Goal: Communication & Community: Answer question/provide support

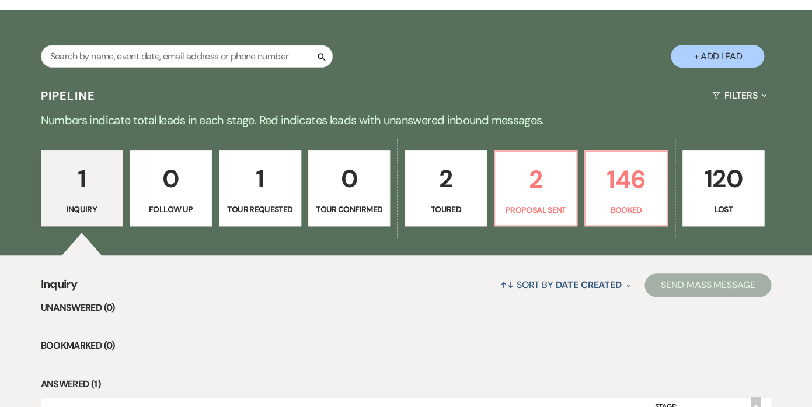
scroll to position [196, 0]
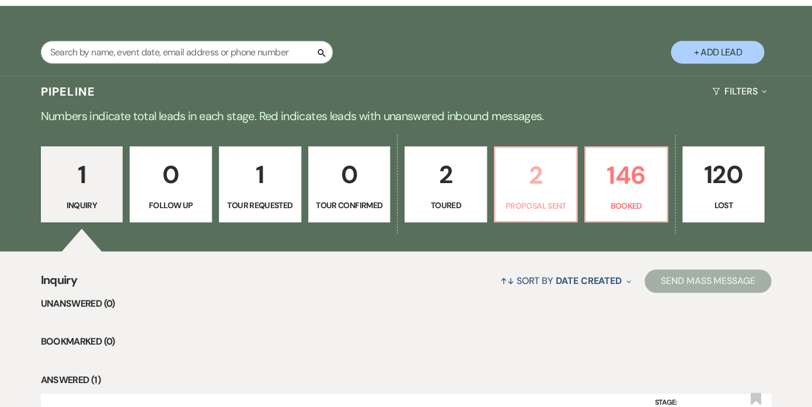
click at [546, 183] on p "2" at bounding box center [535, 175] width 67 height 39
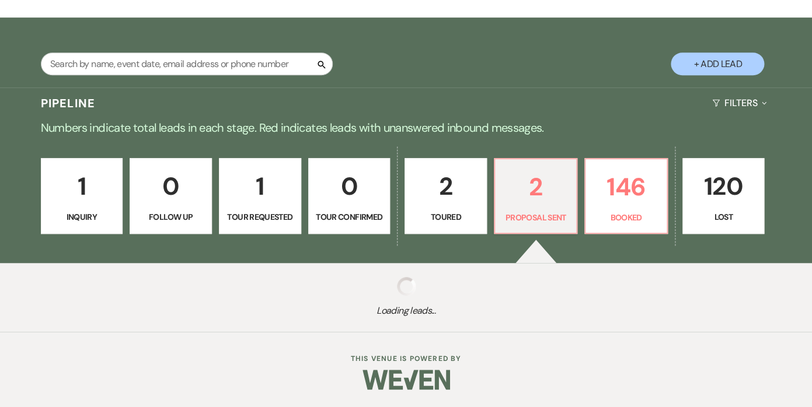
scroll to position [184, 0]
select select "6"
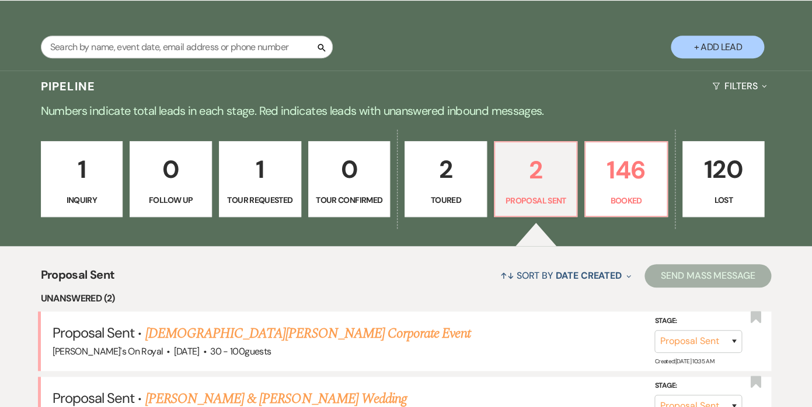
scroll to position [215, 0]
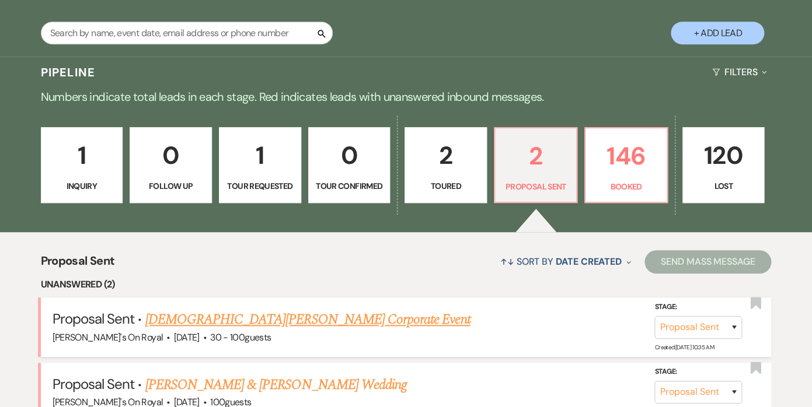
click at [223, 320] on link "[DEMOGRAPHIC_DATA][PERSON_NAME] Corporate Event" at bounding box center [307, 319] width 325 height 21
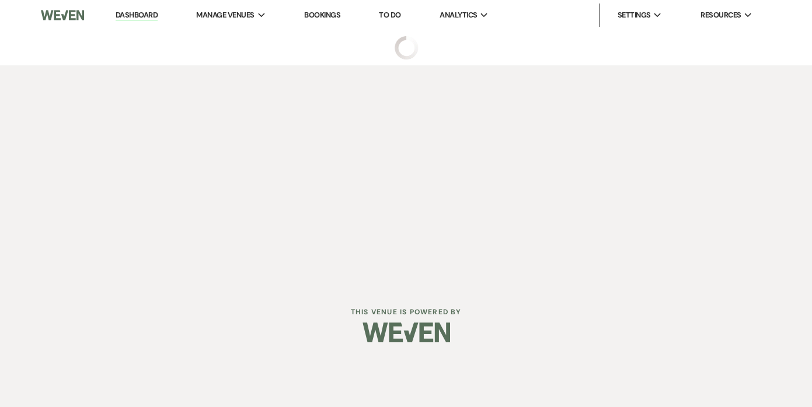
select select "6"
select select "20"
select select "9"
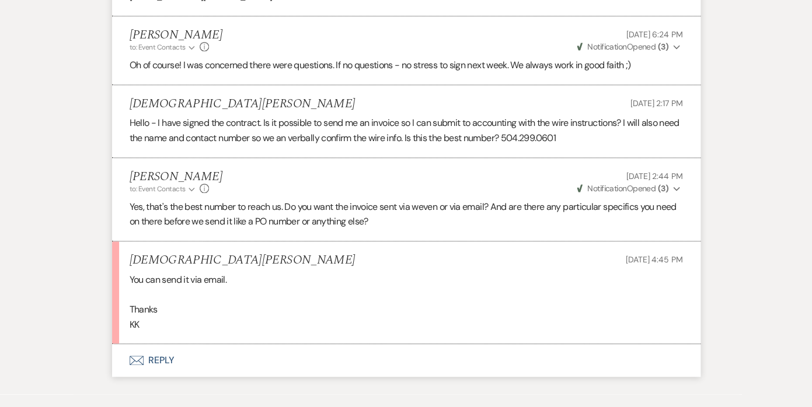
scroll to position [1905, 0]
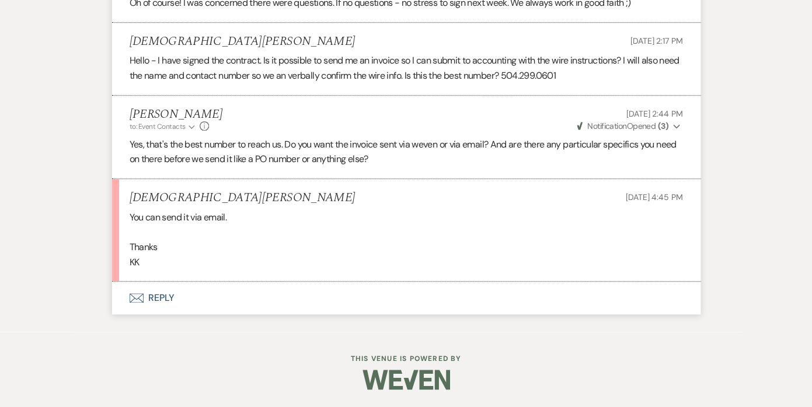
click at [168, 299] on button "Envelope Reply" at bounding box center [406, 298] width 588 height 33
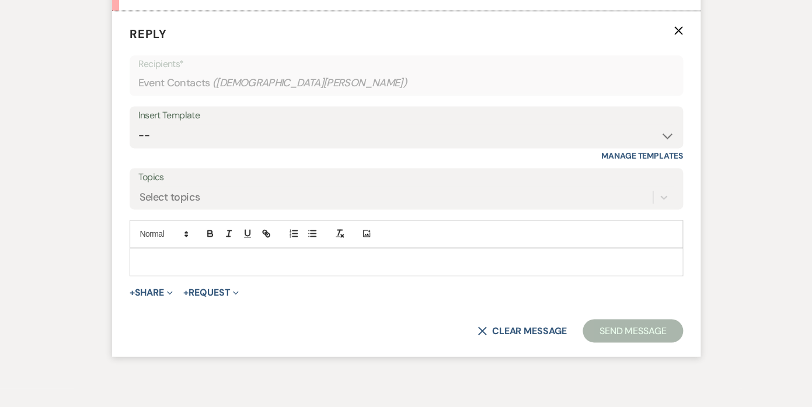
scroll to position [2231, 0]
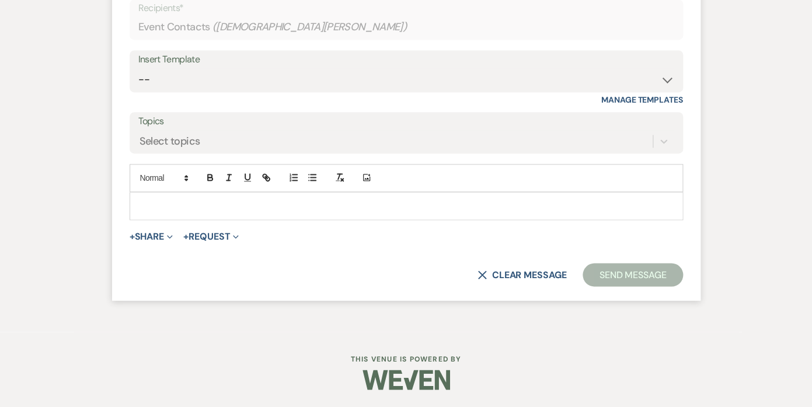
click at [187, 208] on p at bounding box center [406, 206] width 535 height 13
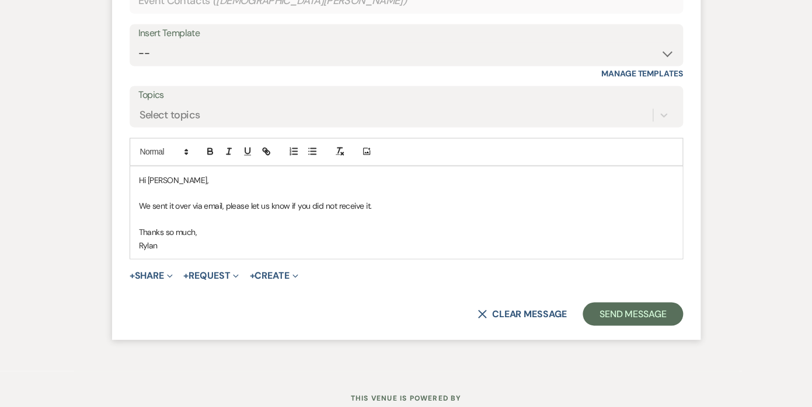
scroll to position [2297, 0]
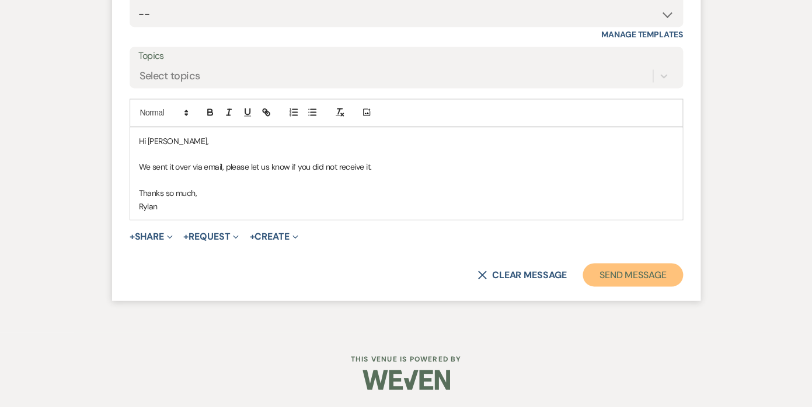
click at [626, 273] on button "Send Message" at bounding box center [632, 274] width 100 height 23
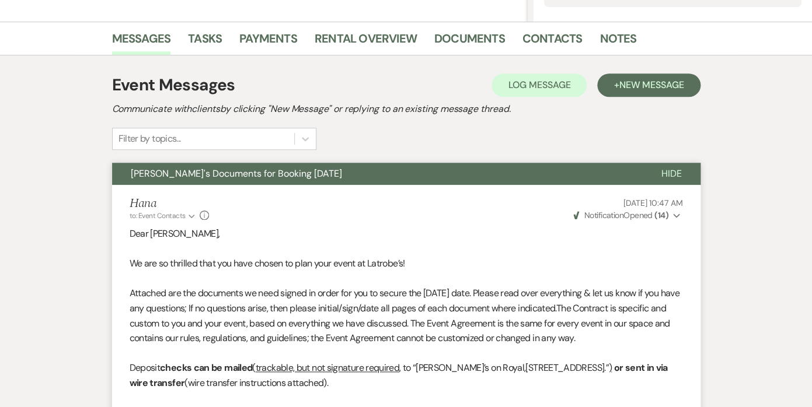
scroll to position [0, 0]
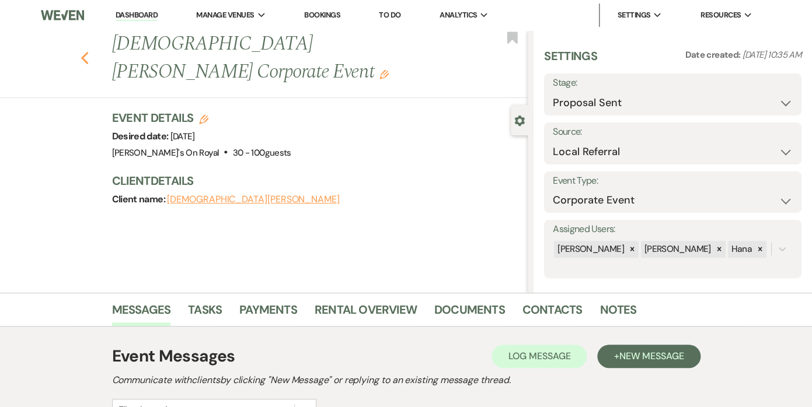
click at [83, 52] on use "button" at bounding box center [85, 58] width 8 height 13
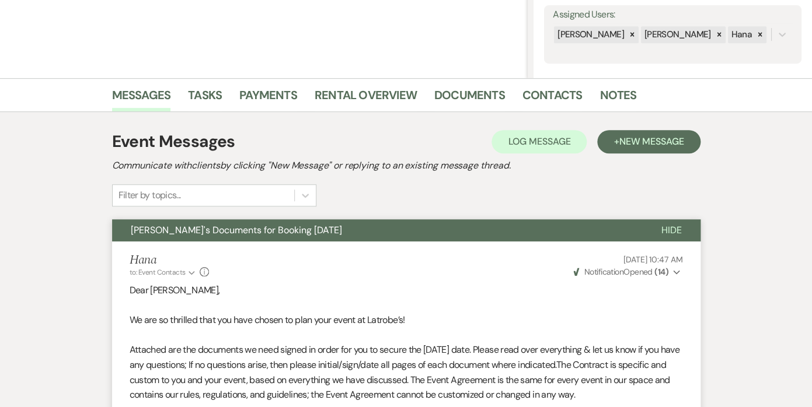
select select "6"
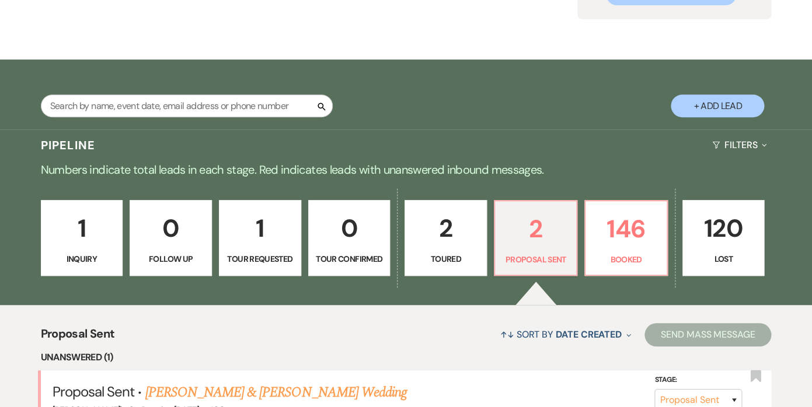
scroll to position [212, 0]
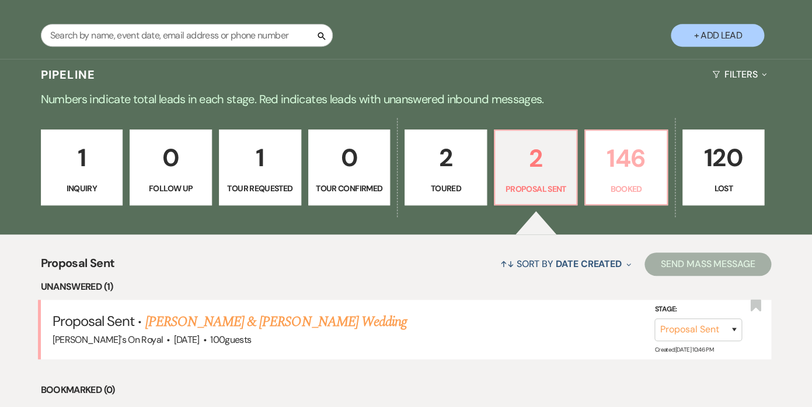
click at [612, 165] on p "146" at bounding box center [625, 158] width 67 height 39
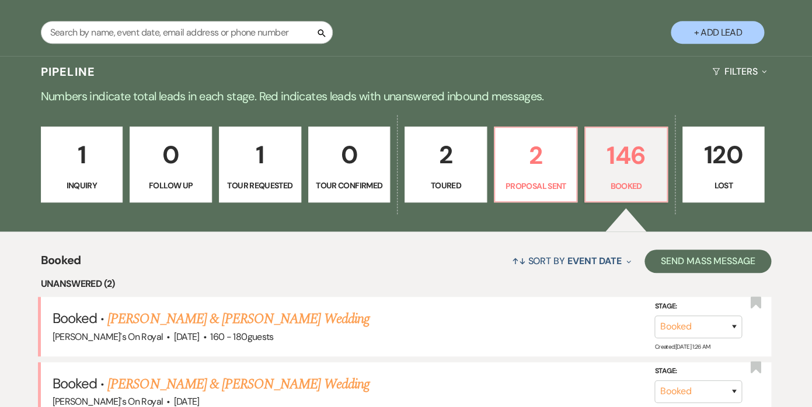
scroll to position [224, 0]
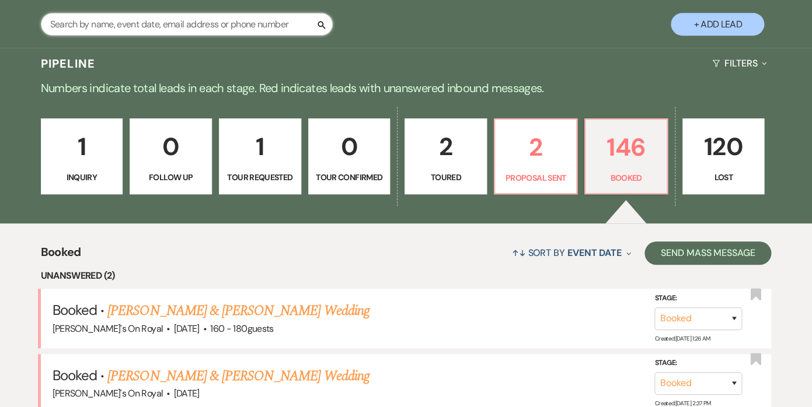
click at [250, 20] on input "text" at bounding box center [187, 24] width 292 height 23
click at [217, 22] on input "text" at bounding box center [187, 24] width 292 height 23
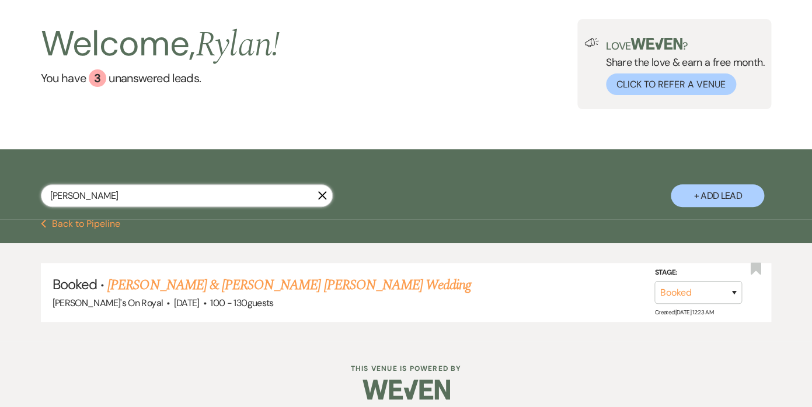
scroll to position [62, 0]
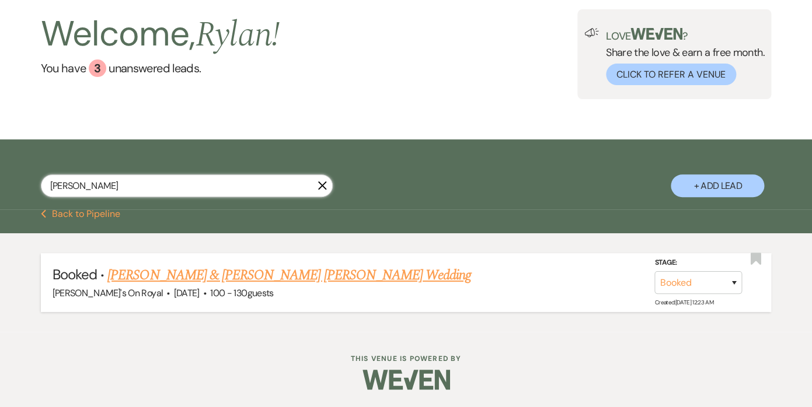
type input "[PERSON_NAME]"
click at [149, 275] on link "[PERSON_NAME] & [PERSON_NAME] [PERSON_NAME] Wedding" at bounding box center [289, 275] width 364 height 21
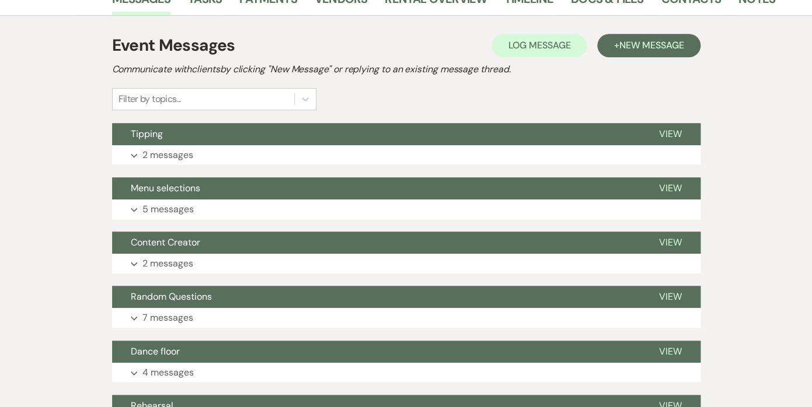
scroll to position [252, 0]
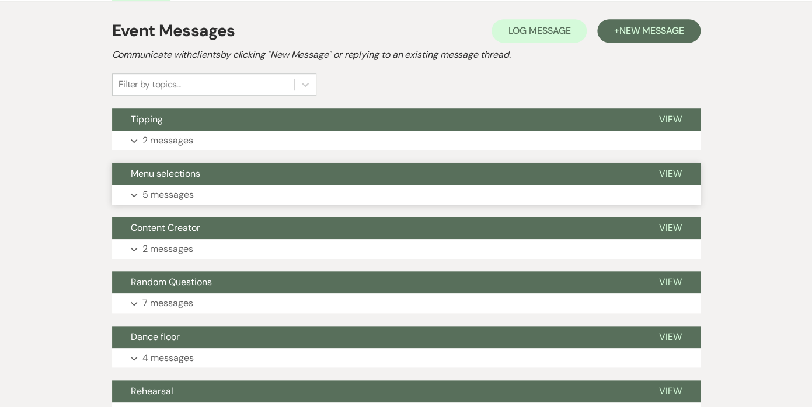
click at [176, 187] on p "5 messages" at bounding box center [167, 194] width 51 height 15
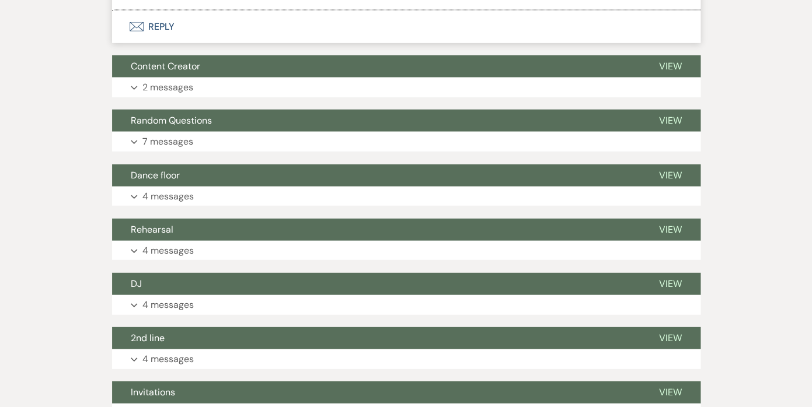
scroll to position [2628, 0]
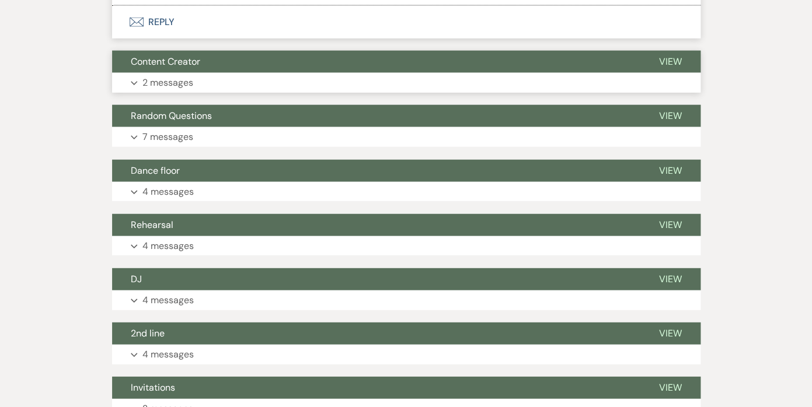
click at [183, 75] on p "2 messages" at bounding box center [167, 82] width 51 height 15
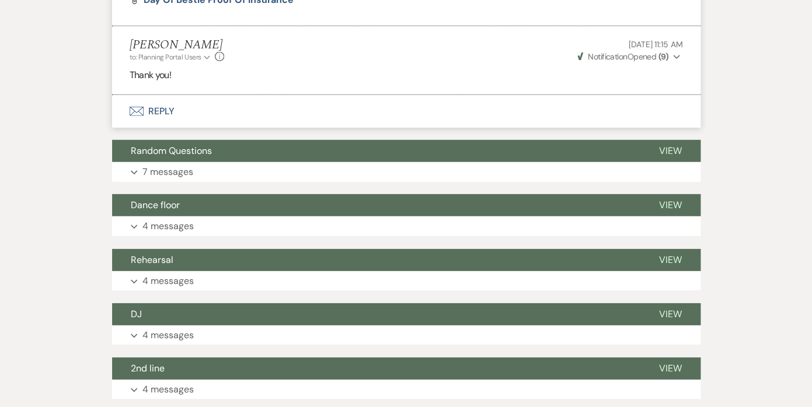
scroll to position [2798, 0]
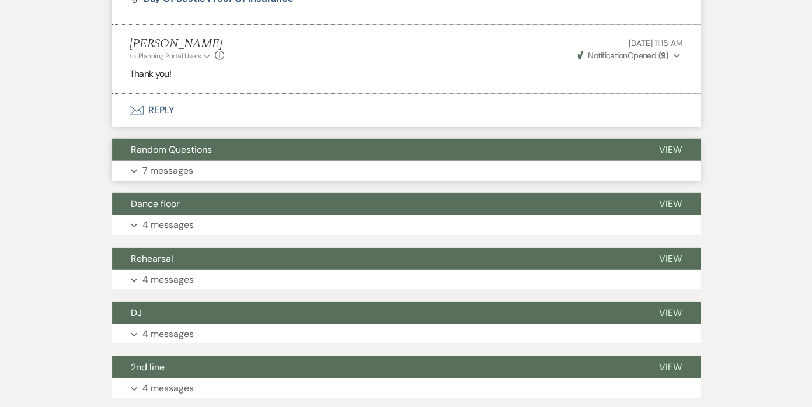
click at [168, 163] on p "7 messages" at bounding box center [167, 170] width 51 height 15
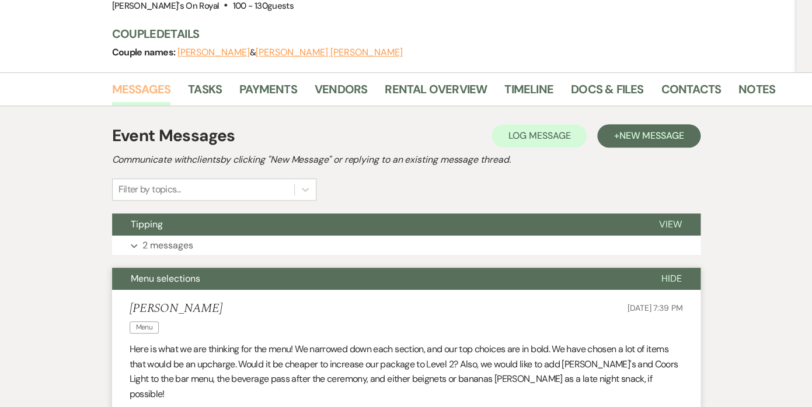
scroll to position [270, 0]
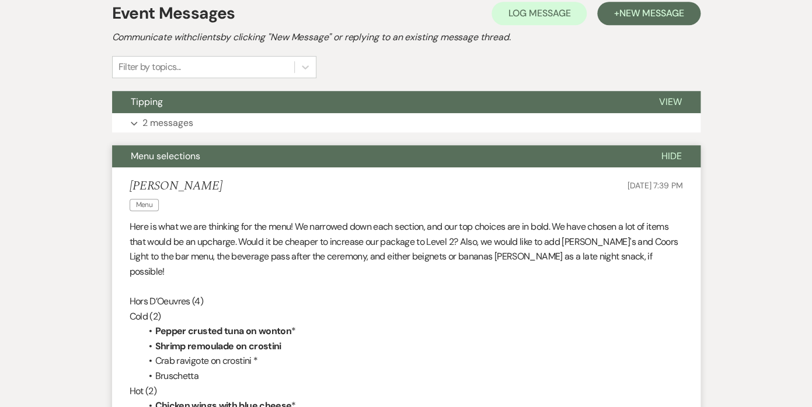
click at [678, 150] on span "Hide" at bounding box center [671, 156] width 20 height 12
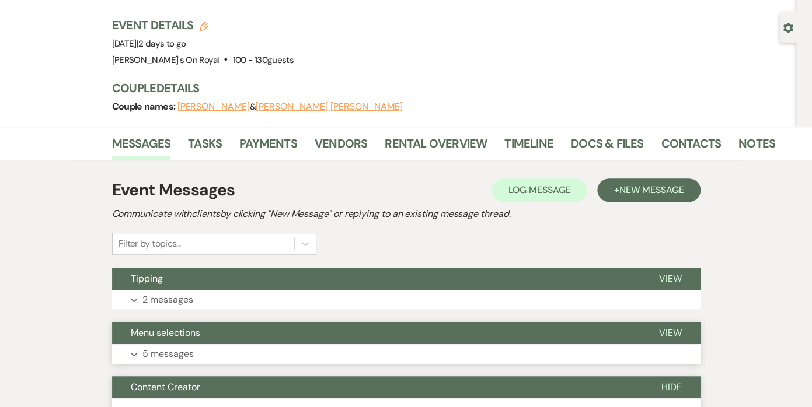
scroll to position [92, 0]
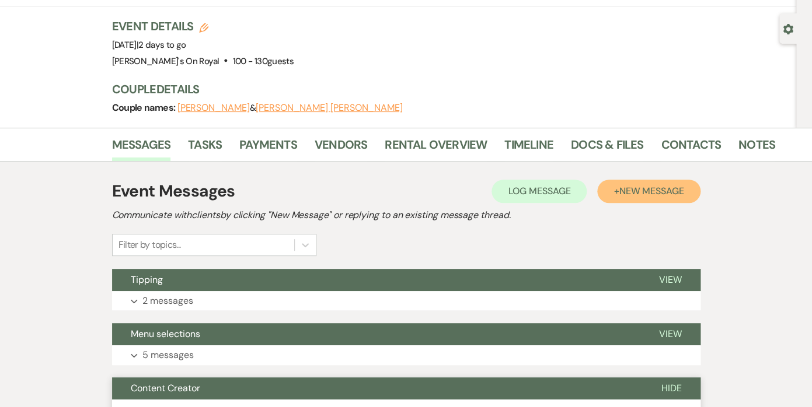
click at [625, 185] on span "New Message" at bounding box center [651, 191] width 65 height 12
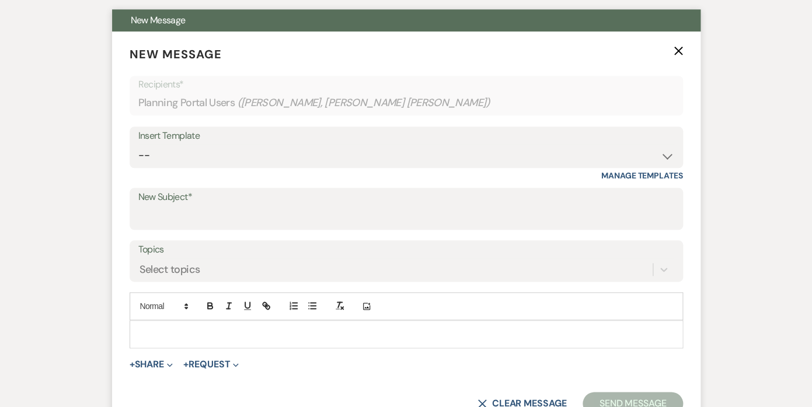
scroll to position [352, 0]
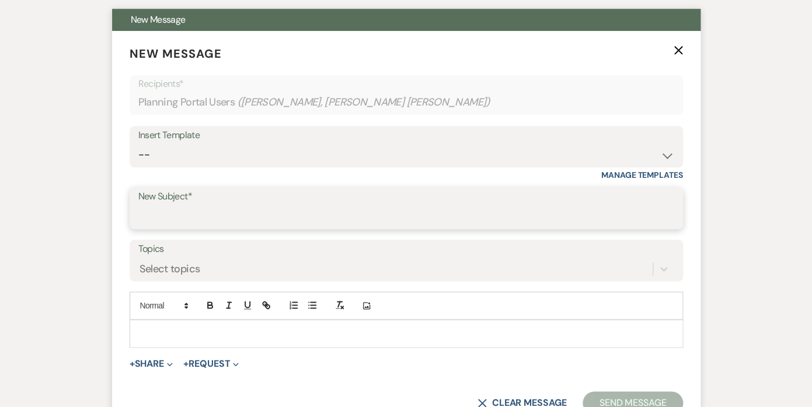
click at [198, 205] on input "New Subject*" at bounding box center [406, 216] width 536 height 23
type input "Final Invoice"
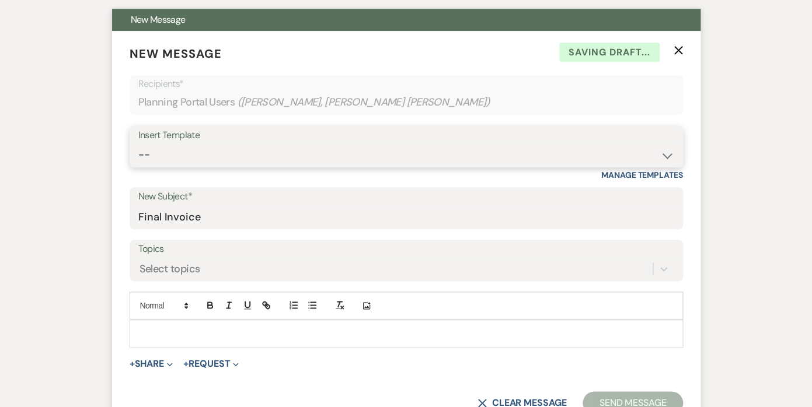
click at [138, 144] on select "-- Contract to New Booking Inquiry First Response Inquiry Follow Up Response Ap…" at bounding box center [406, 155] width 536 height 23
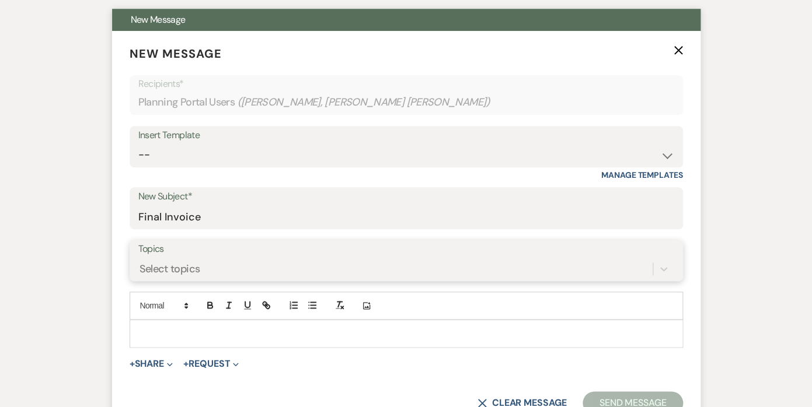
click at [187, 261] on div "Select topics" at bounding box center [169, 269] width 61 height 16
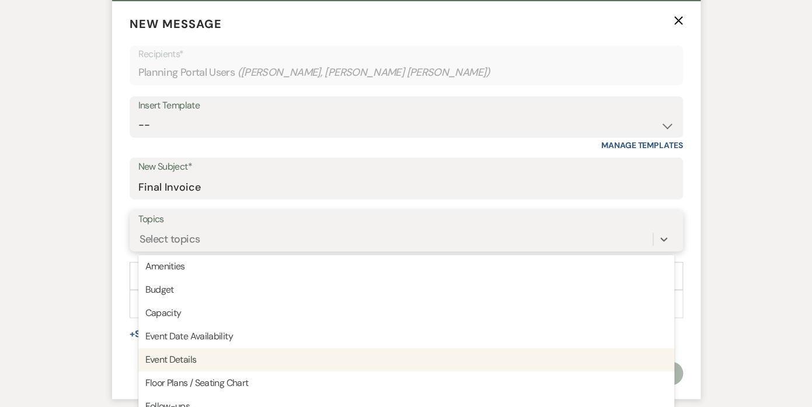
scroll to position [0, 0]
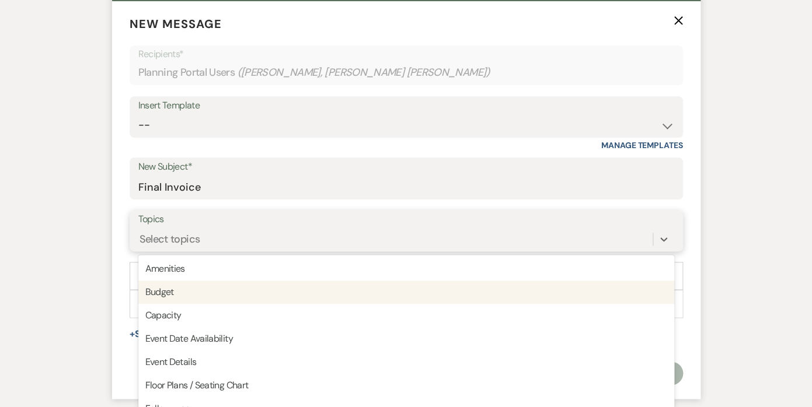
click at [168, 281] on div "Budget" at bounding box center [406, 292] width 536 height 23
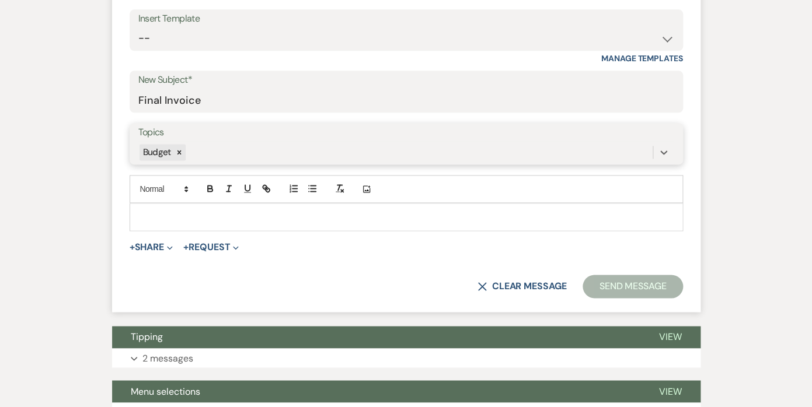
scroll to position [477, 0]
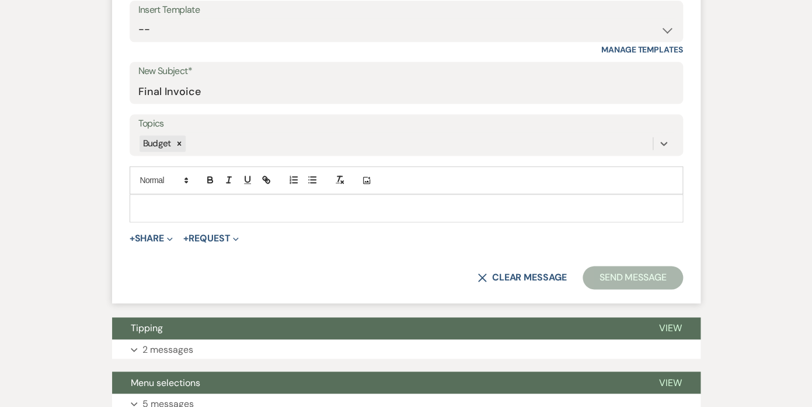
click at [177, 202] on p at bounding box center [406, 208] width 535 height 13
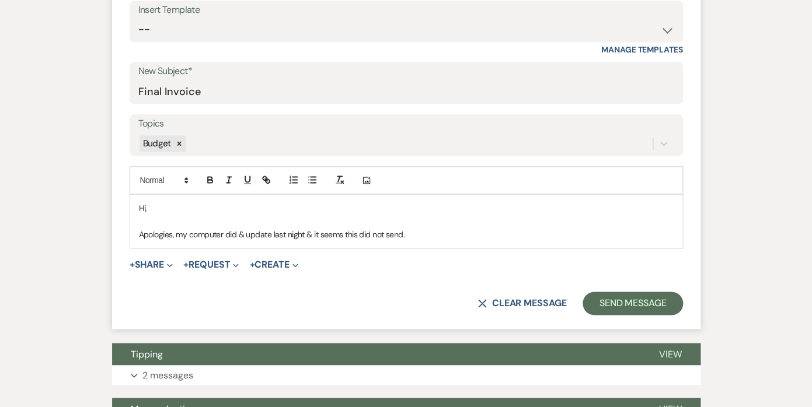
click at [357, 228] on p "Apologies, my computer did & update last night & it seems this did not send." at bounding box center [406, 234] width 535 height 13
click at [467, 228] on p "Apologies, my computer did & update last night & it seems the final invoice did…" at bounding box center [406, 234] width 535 height 13
click at [146, 260] on button "+ Share Expand" at bounding box center [152, 264] width 44 height 9
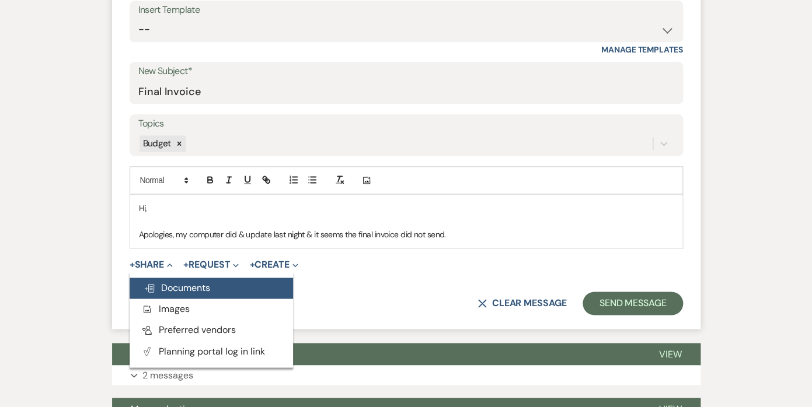
click at [179, 282] on span "Doc Upload Documents" at bounding box center [177, 288] width 67 height 12
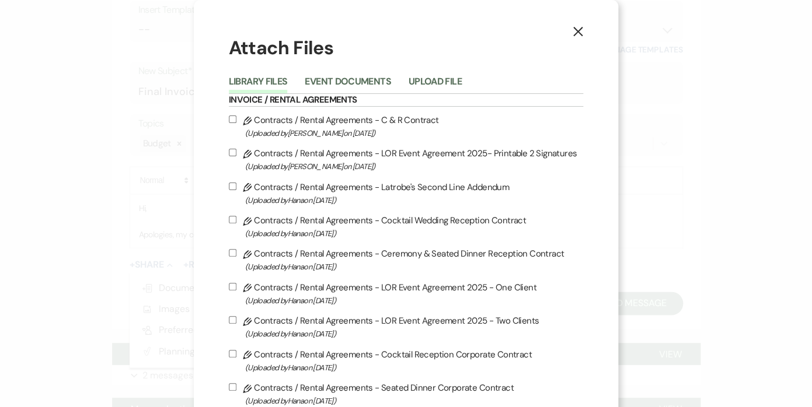
click at [438, 71] on div "Library Files Event Documents Upload File" at bounding box center [406, 81] width 355 height 25
click at [438, 83] on button "Upload File" at bounding box center [435, 85] width 53 height 16
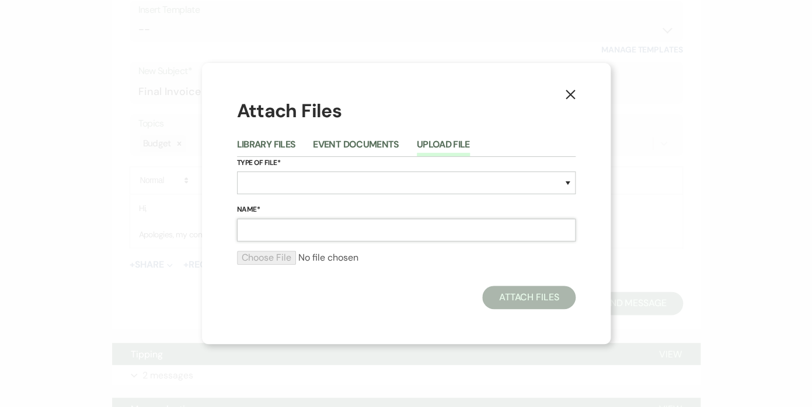
click at [270, 233] on input "Name*" at bounding box center [406, 230] width 339 height 23
click at [237, 172] on select "Special Event Insurance Vendor Certificate of Insurance Contracts / Rental Agre…" at bounding box center [406, 183] width 339 height 23
select select "22"
click option "Invoices" at bounding box center [0, 0] width 0 height 0
click at [267, 235] on input "Name*" at bounding box center [406, 230] width 339 height 23
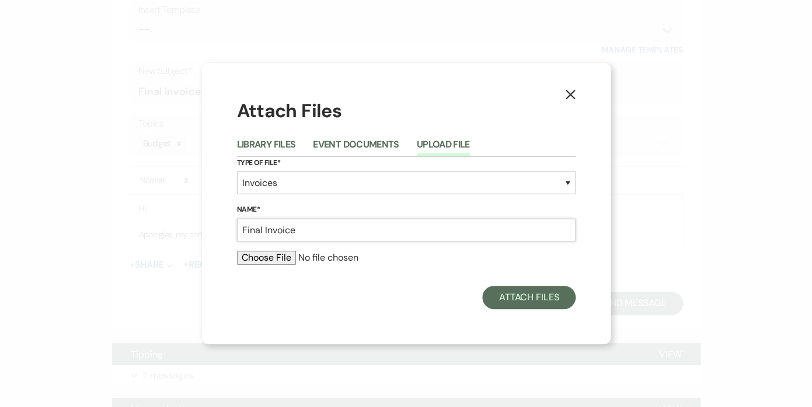
type input "Final Invoice"
click at [256, 264] on input "file" at bounding box center [406, 258] width 339 height 14
type input "C:\fakepath\[PERSON_NAME] [PERSON_NAME] Final Invoice for [DATE].pdf"
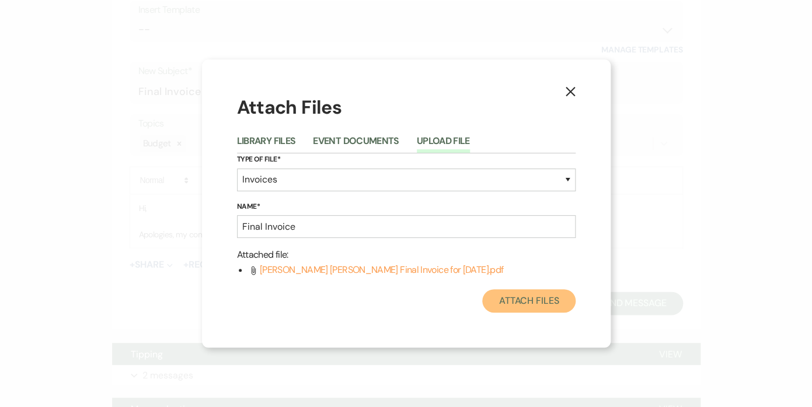
click at [522, 295] on button "Attach Files" at bounding box center [528, 300] width 93 height 23
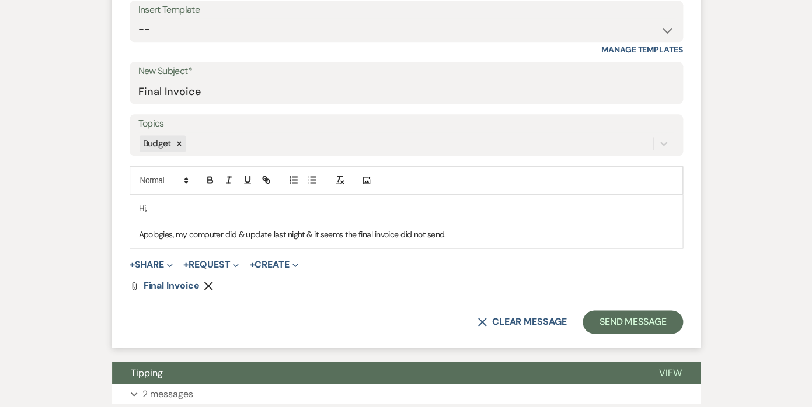
click at [243, 228] on p "Apologies, my computer did & update last night & it seems the final invoice did…" at bounding box center [406, 234] width 535 height 13
click at [473, 228] on p "Apologies, my computer did an update last night & it seems the final invoice di…" at bounding box center [406, 234] width 535 height 13
click at [452, 228] on p "Apologies, my computer did an update last night & it seems the final invoice di…" at bounding box center [406, 234] width 535 height 13
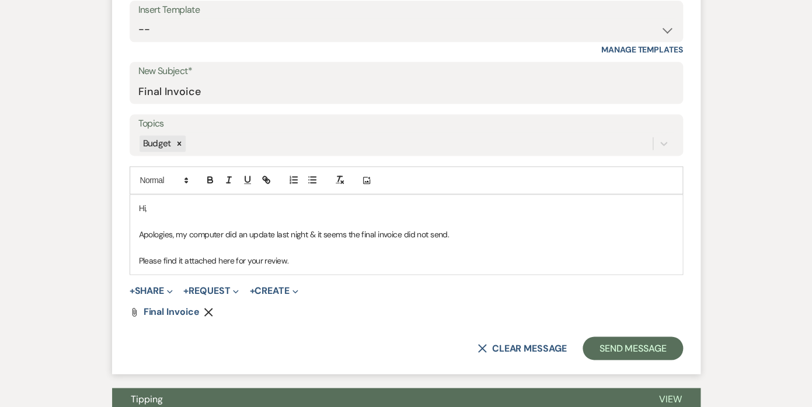
click at [301, 254] on p "Please find it attached here for your review." at bounding box center [406, 260] width 535 height 13
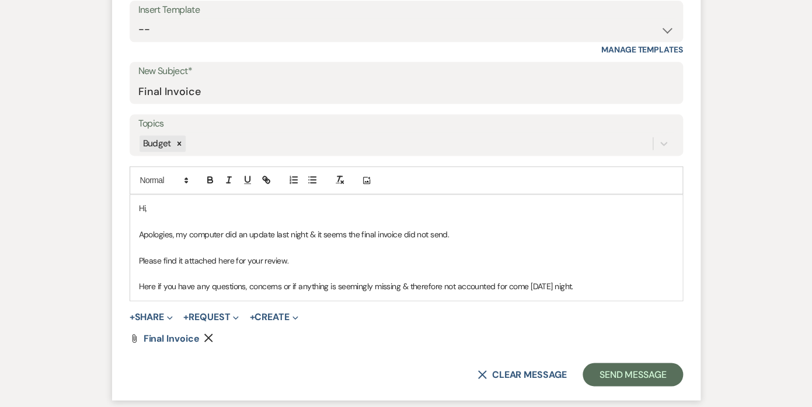
click at [443, 280] on p "Here if you have any questions, concerns or if anything is seemingly missing & …" at bounding box center [406, 286] width 535 height 13
click at [608, 280] on p "Here if you have any questions, concerns or if anything is seemingly missing & …" at bounding box center [406, 286] width 535 height 13
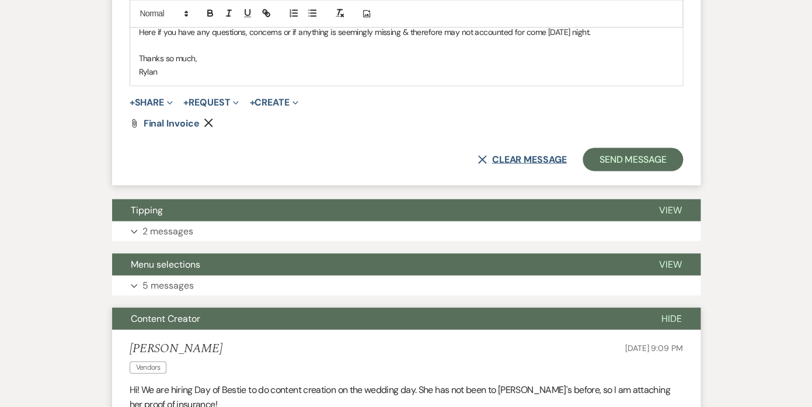
scroll to position [734, 0]
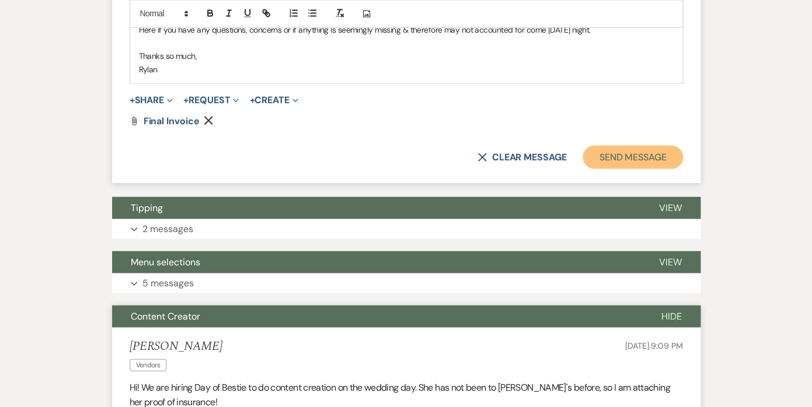
click at [630, 145] on button "Send Message" at bounding box center [632, 156] width 100 height 23
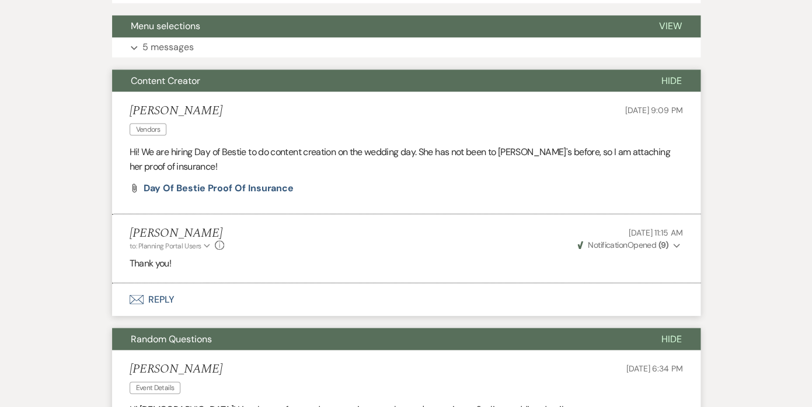
scroll to position [300, 0]
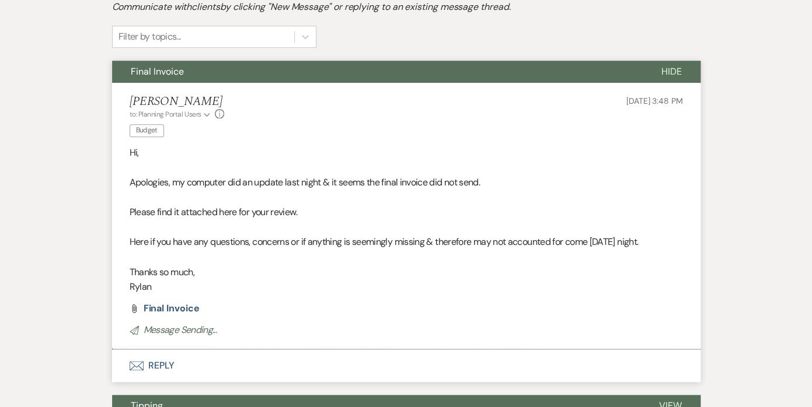
click at [673, 61] on button "Hide" at bounding box center [672, 72] width 58 height 22
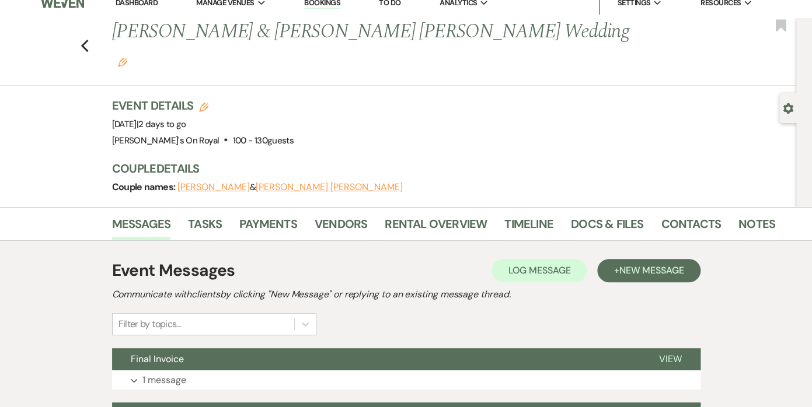
scroll to position [0, 0]
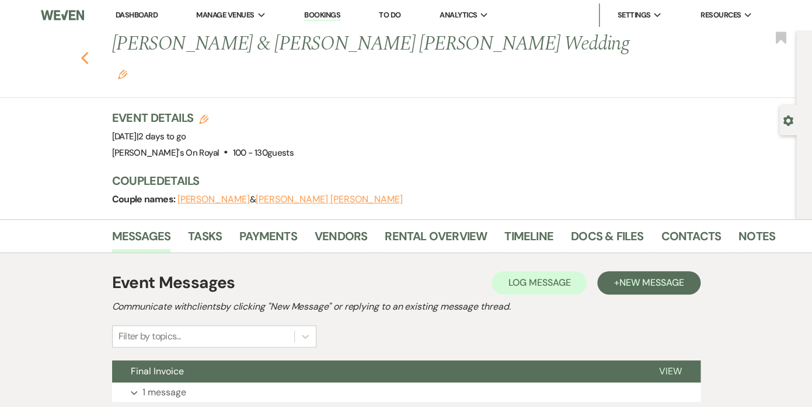
click at [85, 51] on icon "Previous" at bounding box center [85, 58] width 9 height 14
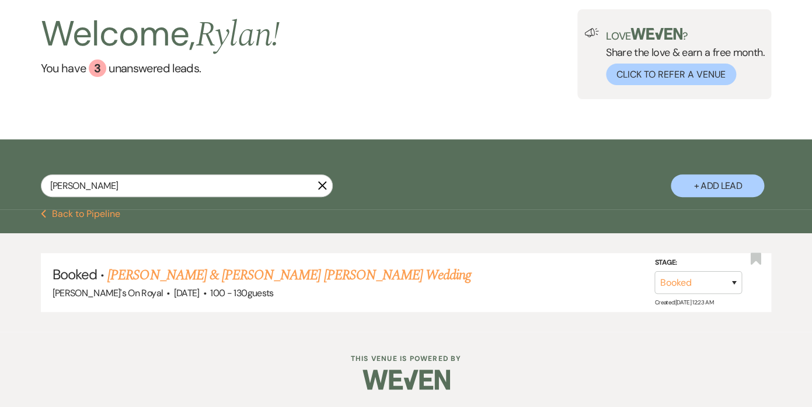
click at [324, 186] on icon "X" at bounding box center [322, 185] width 9 height 9
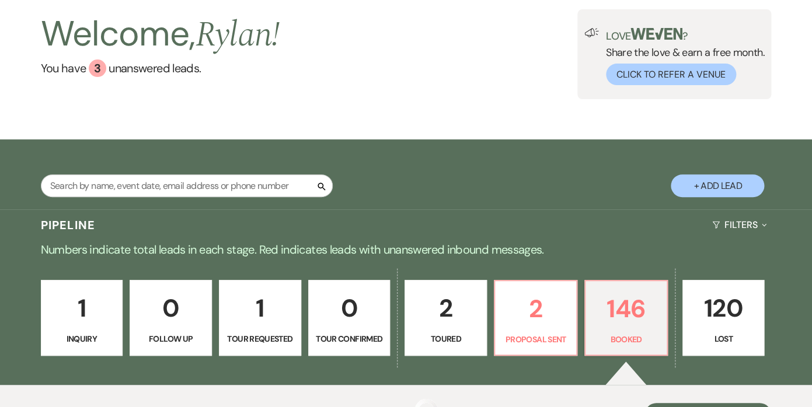
scroll to position [224, 0]
